Goal: Information Seeking & Learning: Find specific fact

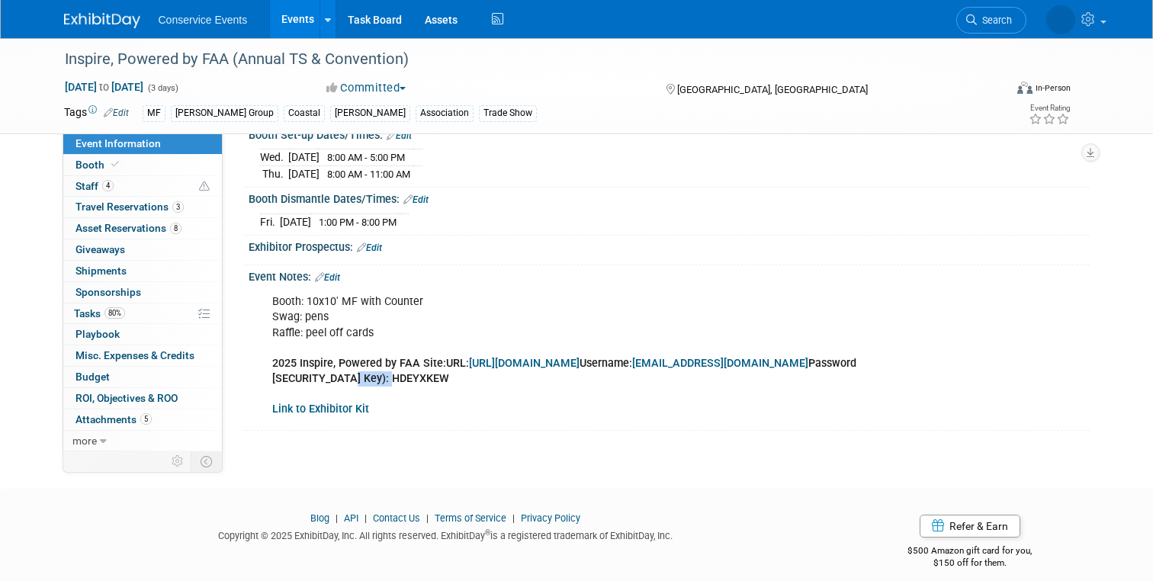
click at [579, 363] on link "[URL][DOMAIN_NAME]" at bounding box center [524, 363] width 111 height 13
click at [70, 188] on link "4 Staff 4" at bounding box center [142, 186] width 159 height 21
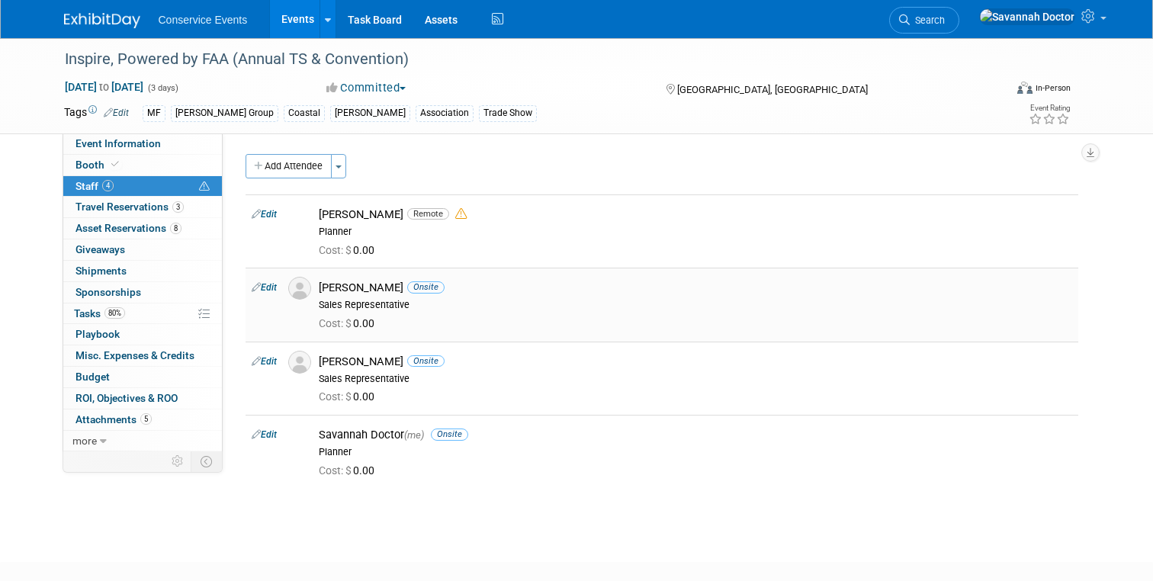
click at [332, 283] on div "[PERSON_NAME] Onsite" at bounding box center [695, 288] width 753 height 14
click at [287, 300] on td at bounding box center [297, 304] width 30 height 73
click at [310, 300] on div "[PERSON_NAME] Onsite Sales Representative" at bounding box center [695, 294] width 776 height 34
click at [309, 294] on div "[PERSON_NAME] Onsite Sales Representative" at bounding box center [695, 294] width 776 height 34
click at [303, 294] on img at bounding box center [299, 288] width 23 height 23
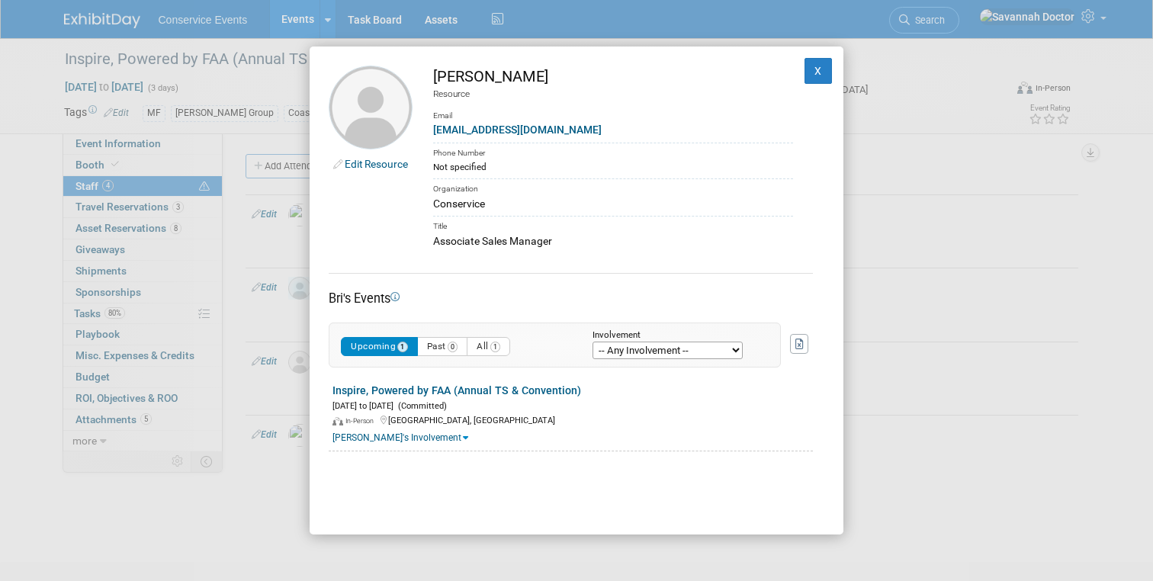
click at [914, 105] on div "Edit Resource Bri [PERSON_NAME] Resource Email [EMAIL_ADDRESS][DOMAIN_NAME] Pho…" at bounding box center [576, 290] width 1153 height 581
click at [818, 67] on button "X" at bounding box center [817, 71] width 27 height 26
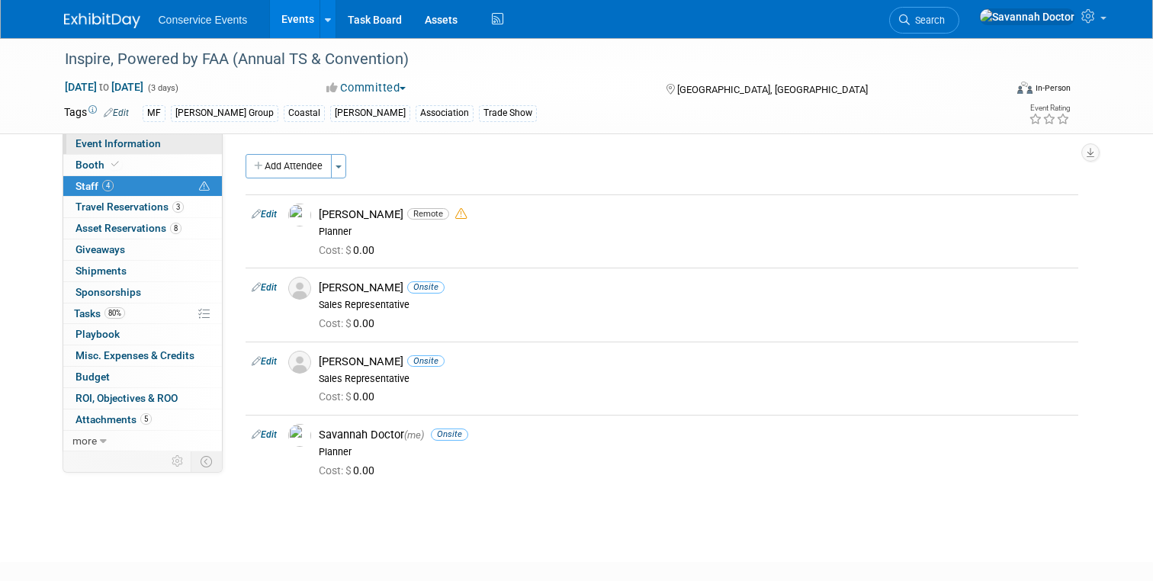
click at [117, 143] on span "Event Information" at bounding box center [117, 143] width 85 height 12
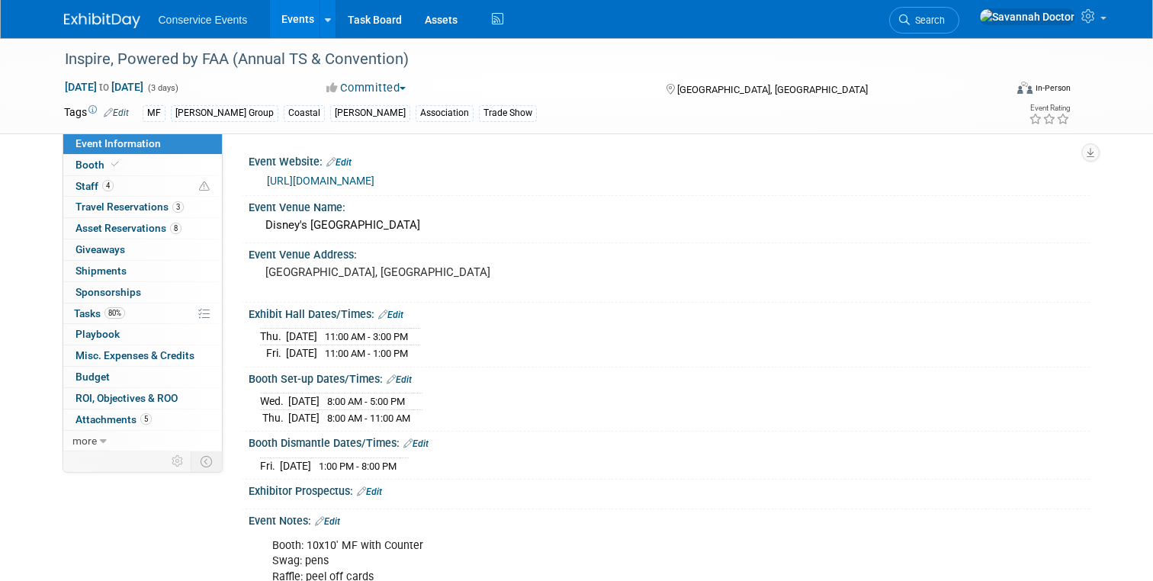
click at [306, 179] on link "[URL][DOMAIN_NAME]" at bounding box center [321, 181] width 108 height 12
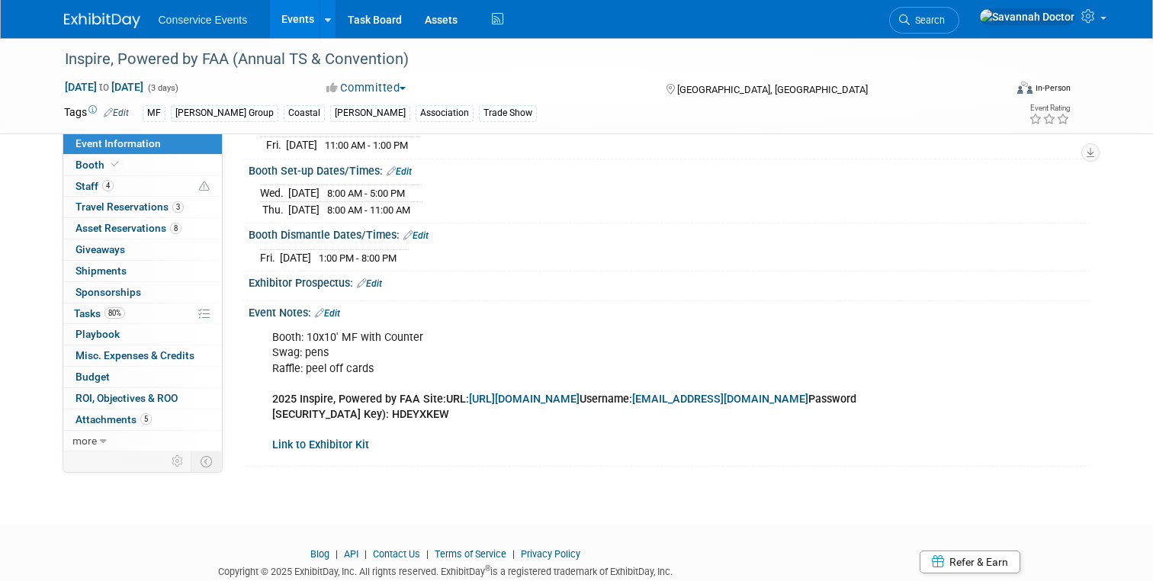
scroll to position [213, 0]
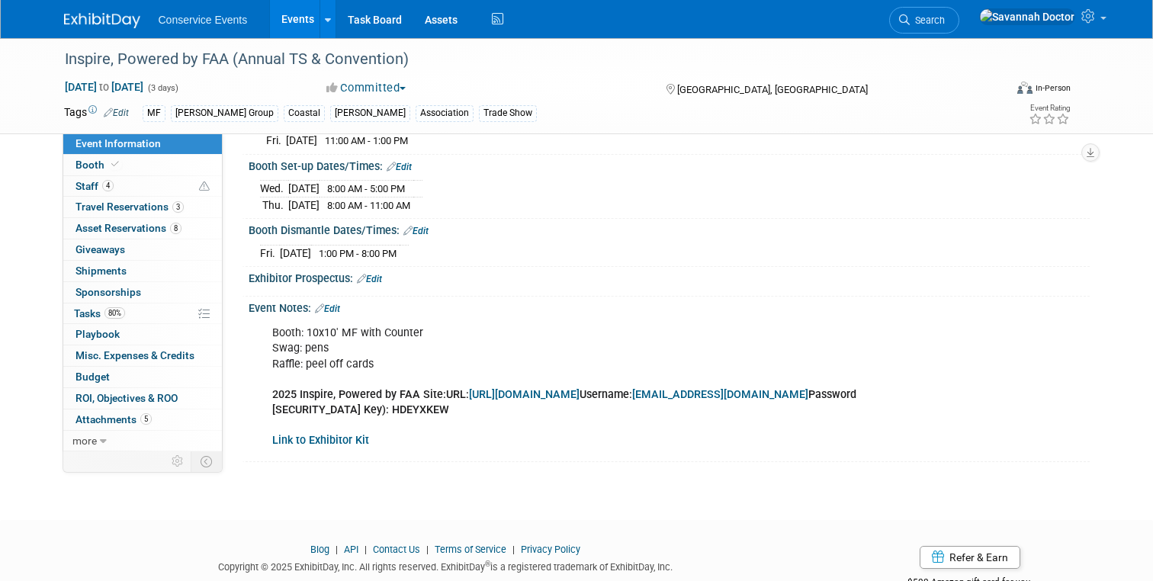
click at [716, 406] on b "2025 Inspire, Powered by FAA Site:URL: [URL][DOMAIN_NAME] Username: [EMAIL_ADDR…" at bounding box center [564, 402] width 584 height 28
copy b "HDEYXKEW"
